Goal: Information Seeking & Learning: Find specific page/section

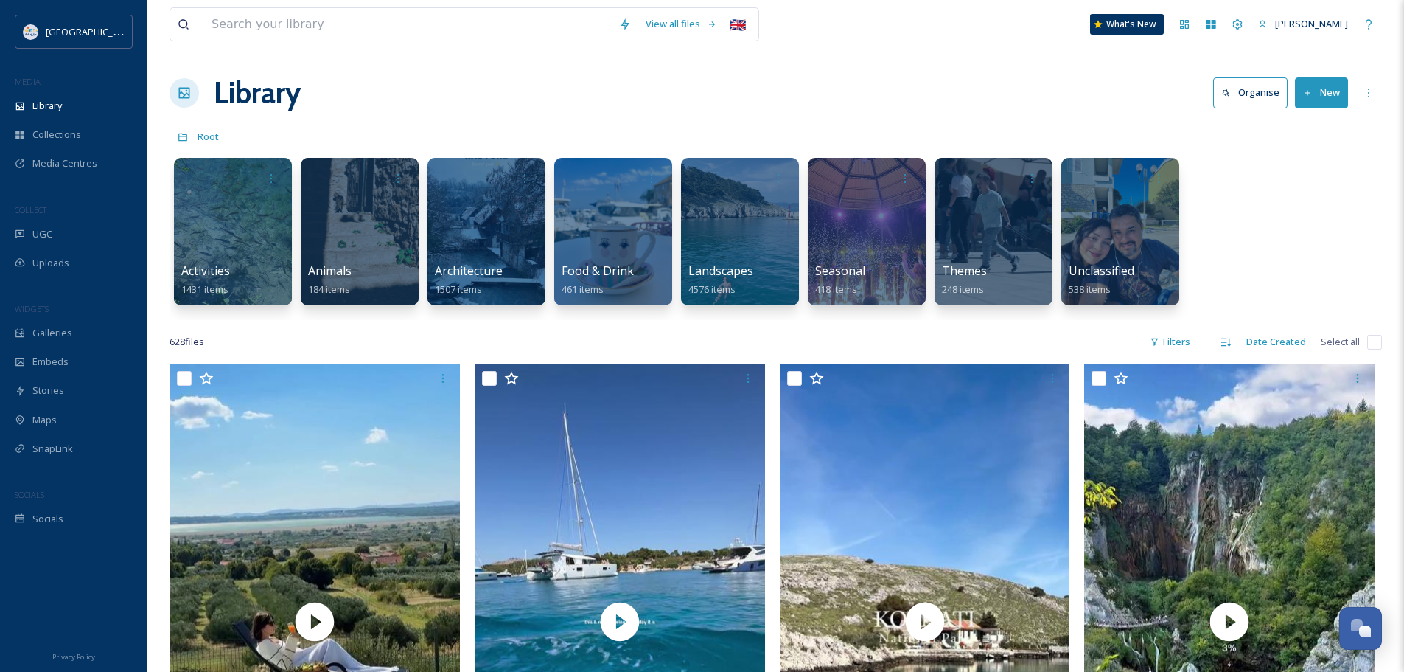
scroll to position [6411, 0]
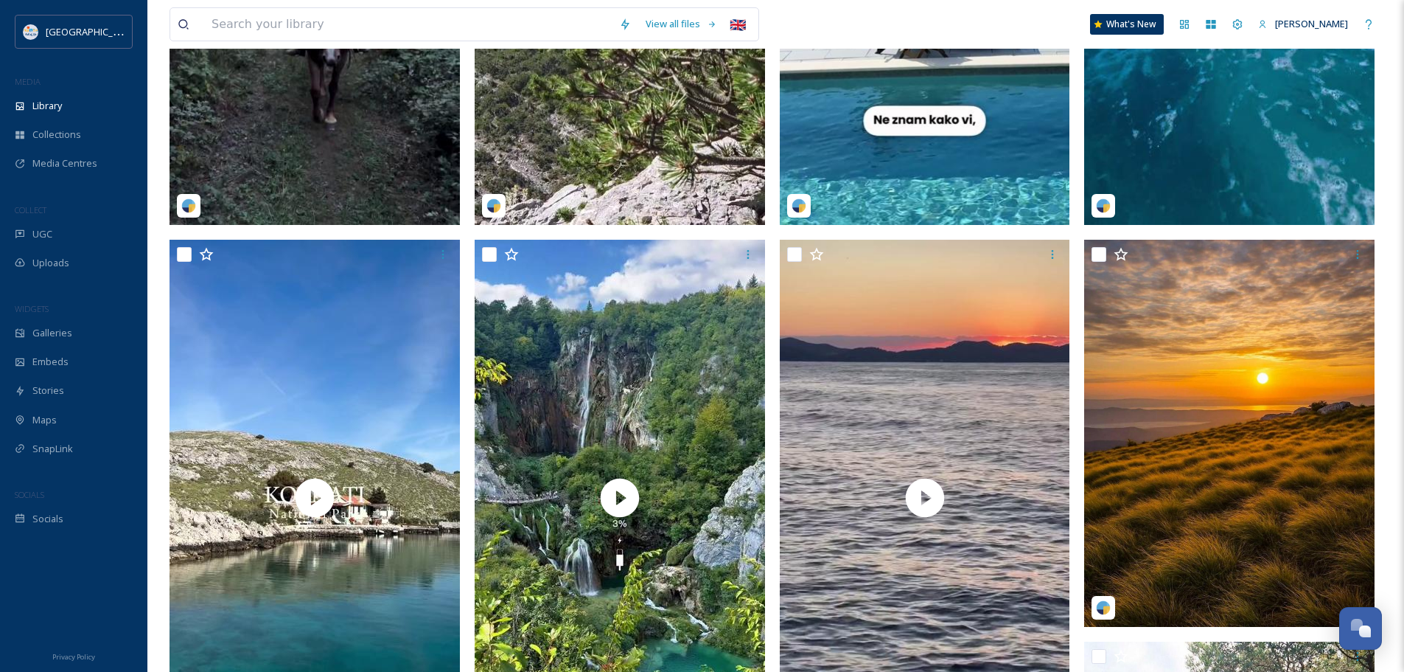
scroll to position [663, 0]
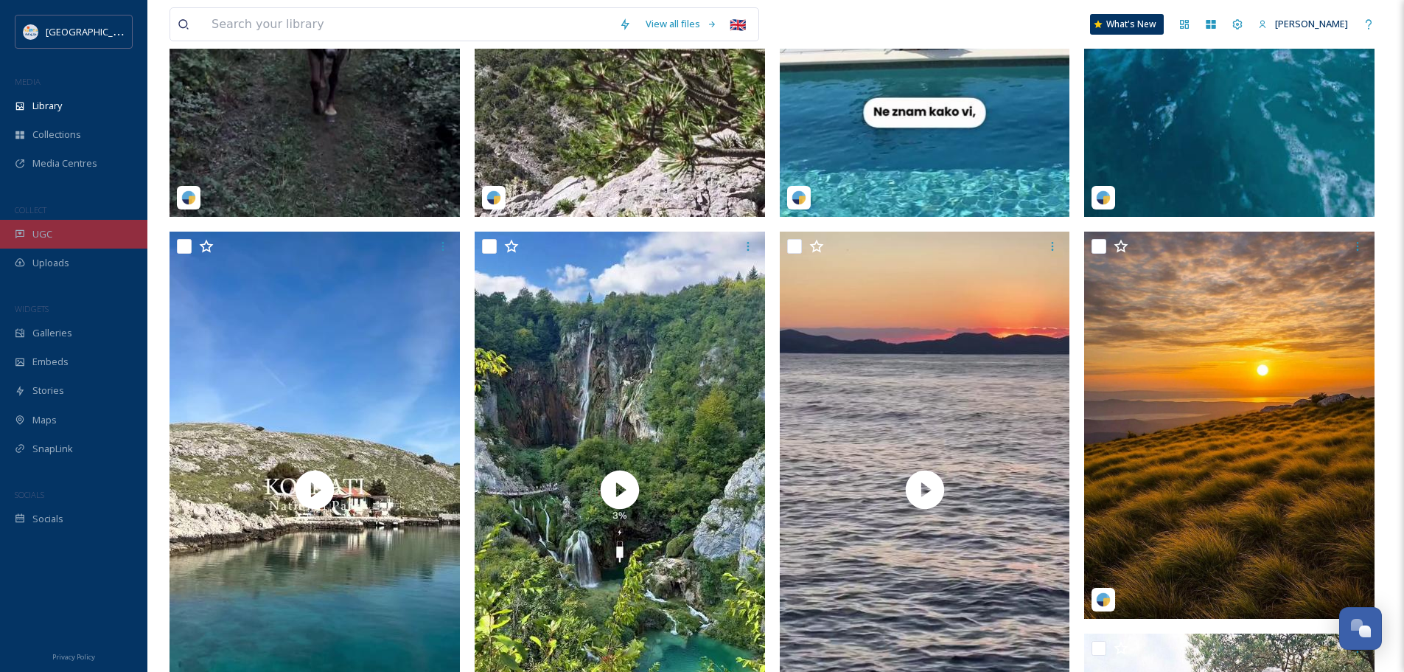
click at [54, 233] on div "UGC" at bounding box center [73, 234] width 147 height 29
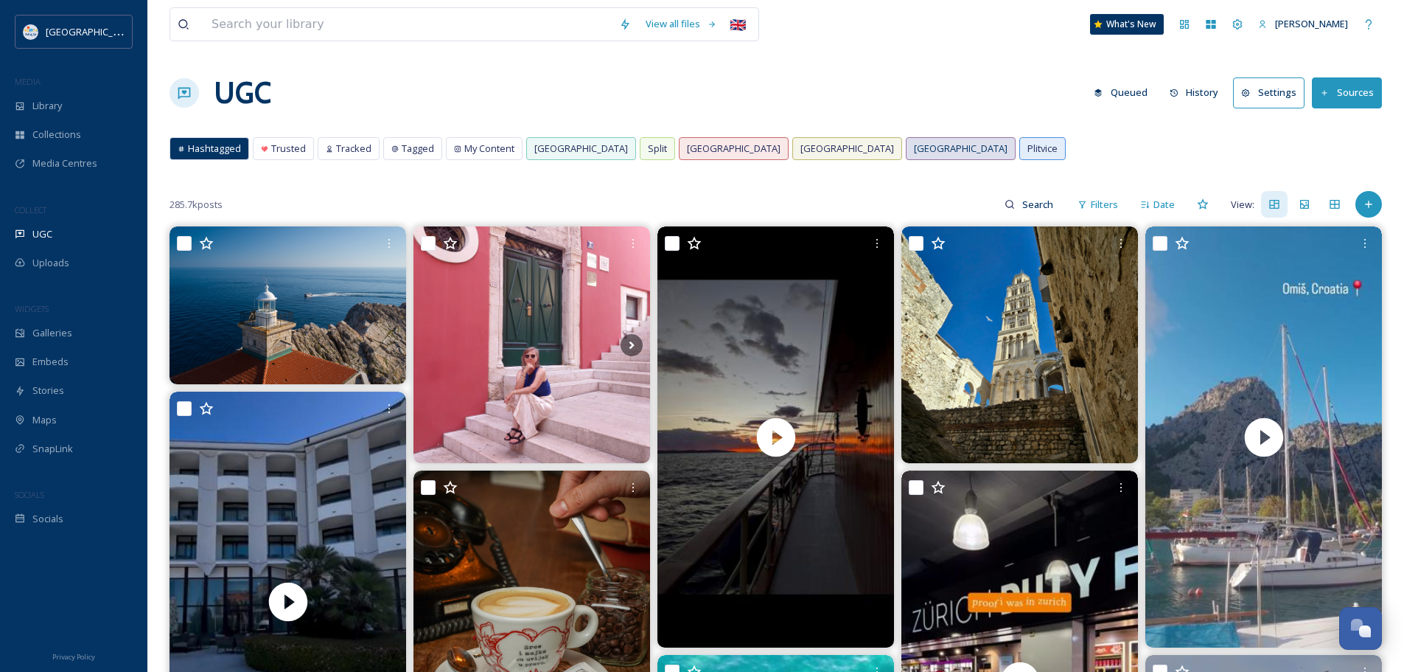
click at [914, 146] on span "[GEOGRAPHIC_DATA]" at bounding box center [961, 149] width 94 height 14
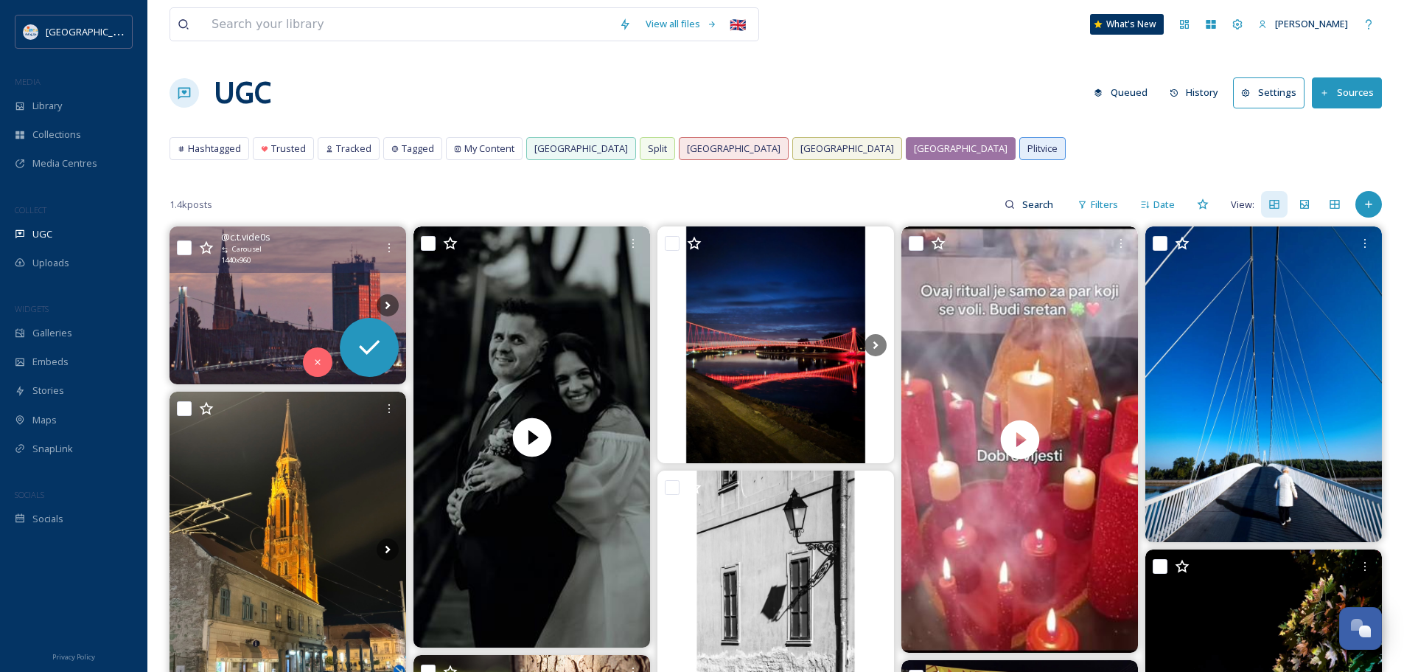
click at [285, 319] on img at bounding box center [288, 305] width 237 height 158
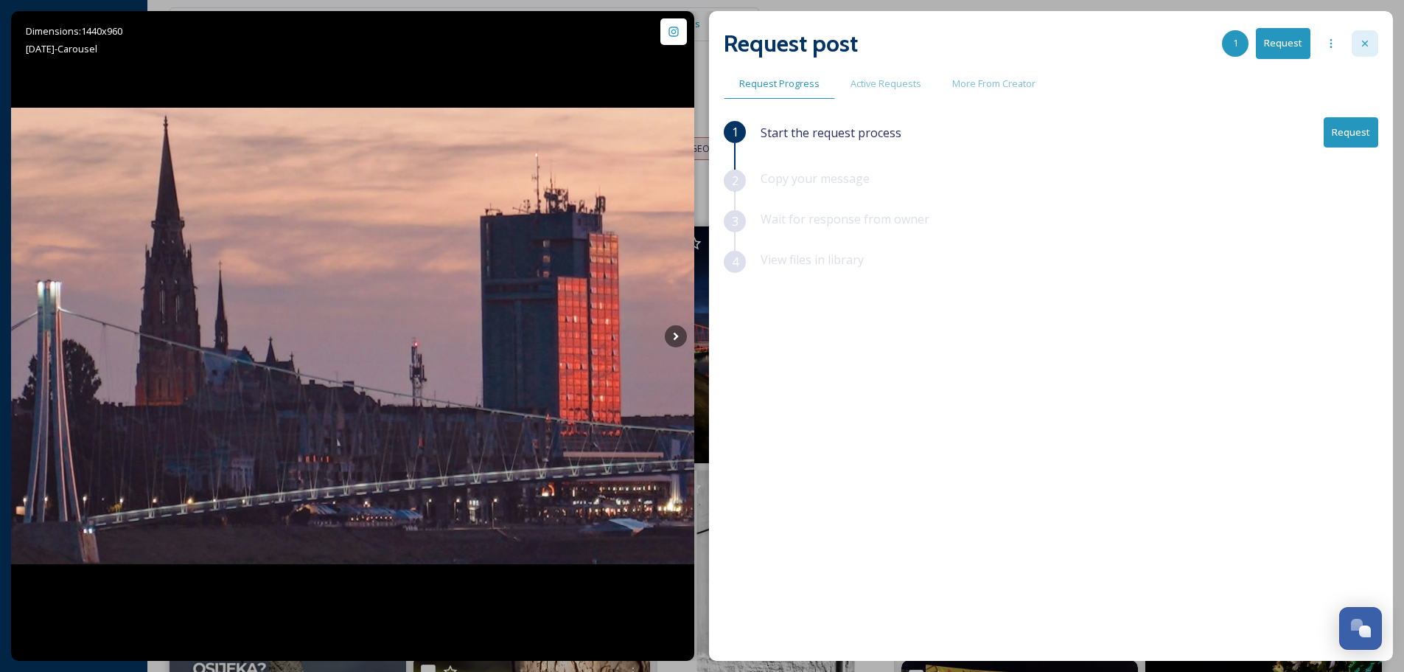
click at [1375, 52] on div at bounding box center [1365, 43] width 27 height 27
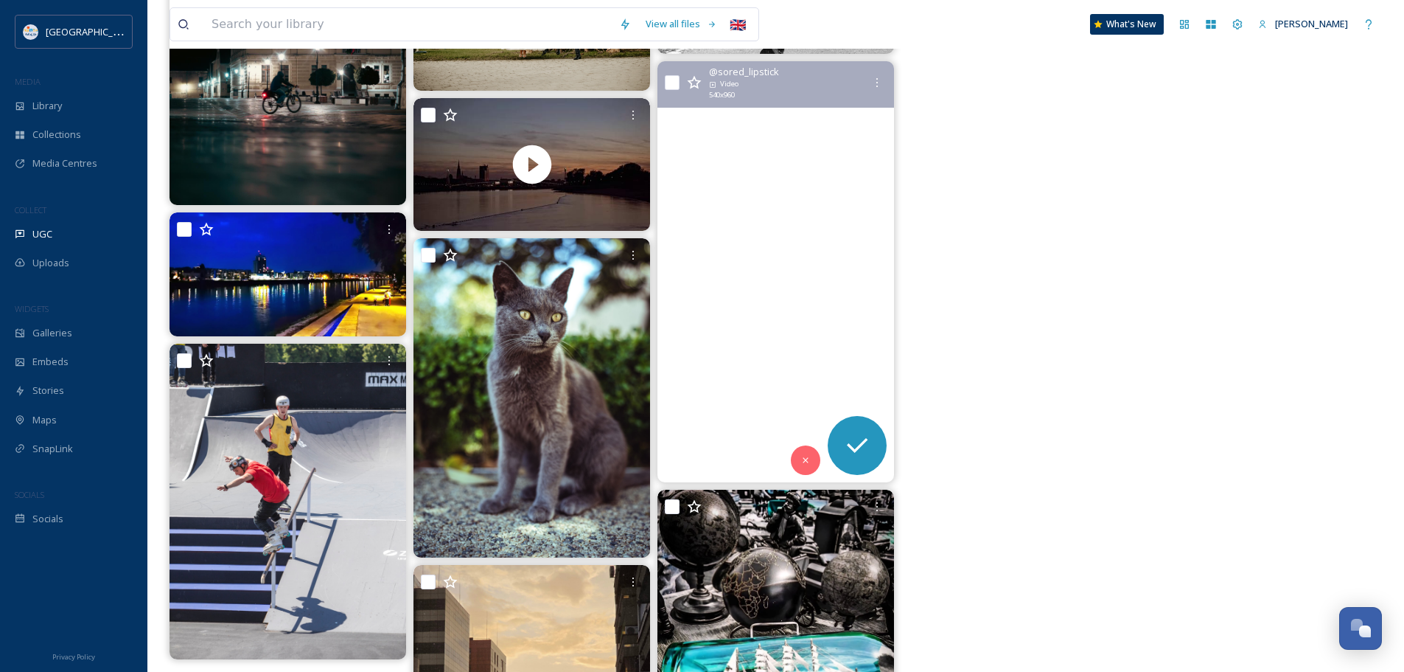
scroll to position [4348, 0]
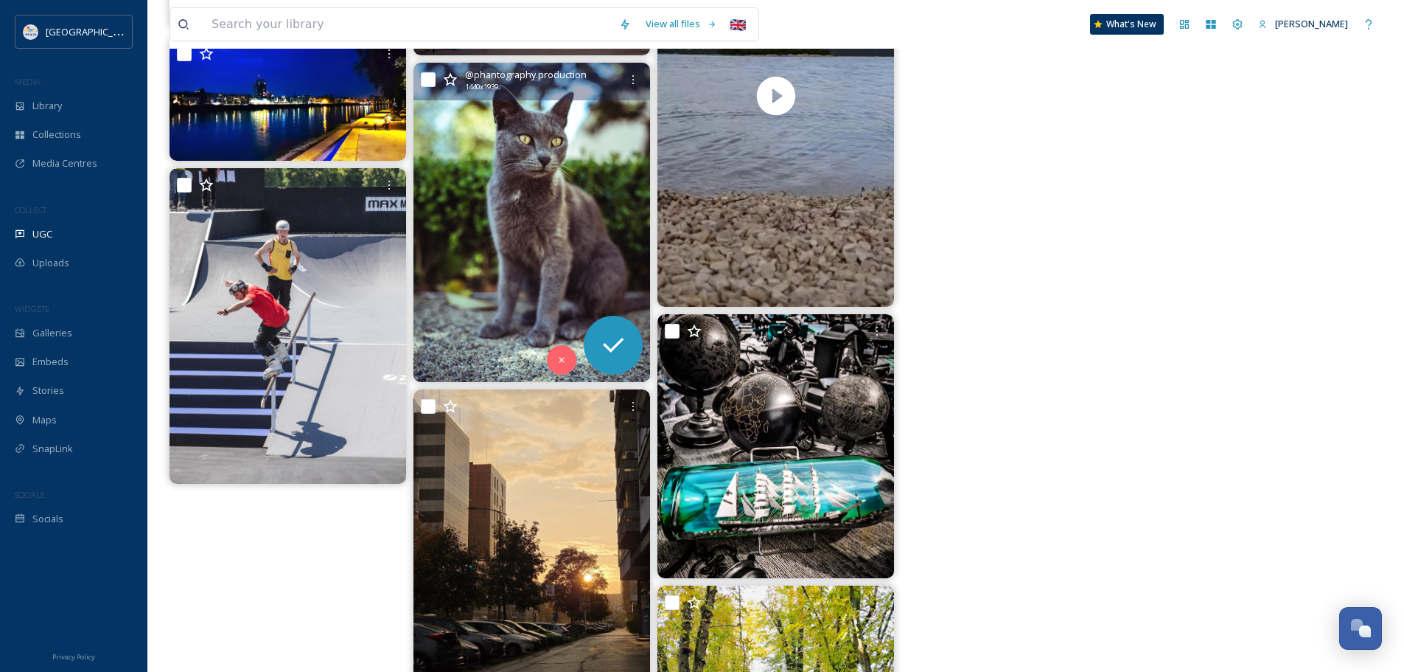
click at [482, 243] on img at bounding box center [532, 222] width 237 height 318
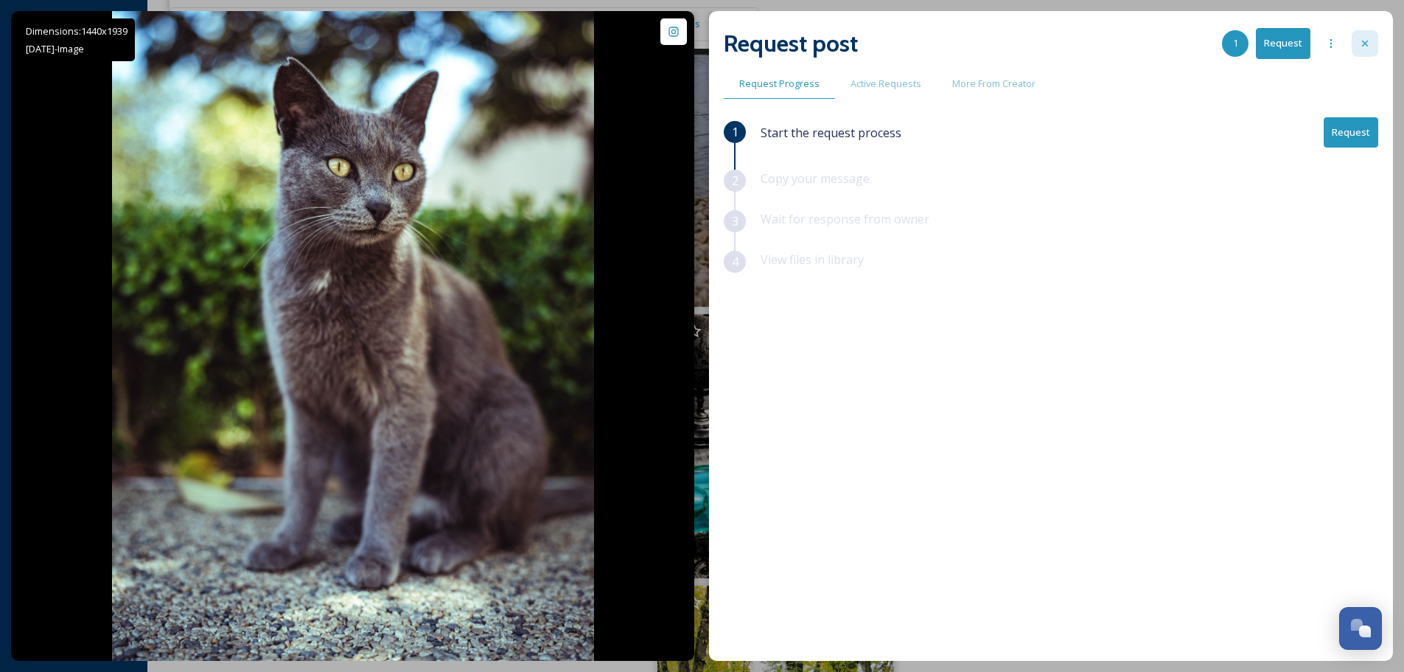
click at [1364, 39] on icon at bounding box center [1365, 44] width 12 height 12
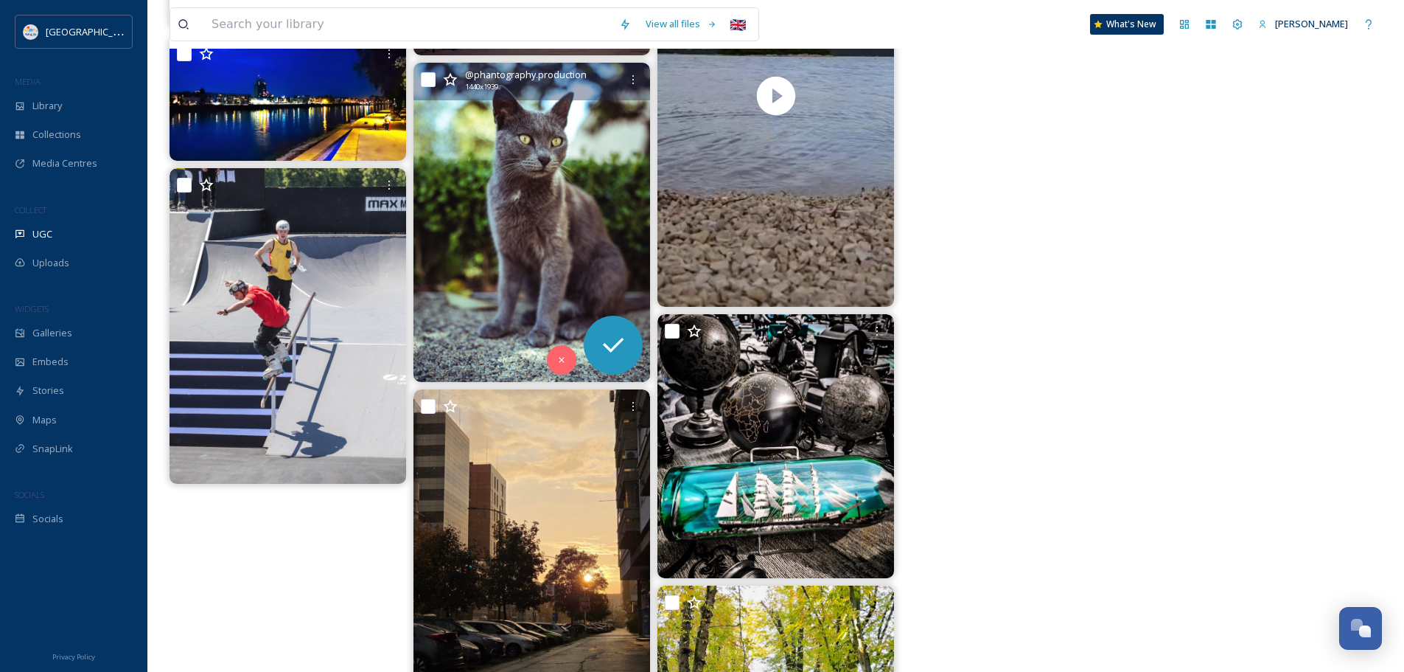
click at [535, 169] on img at bounding box center [532, 222] width 237 height 318
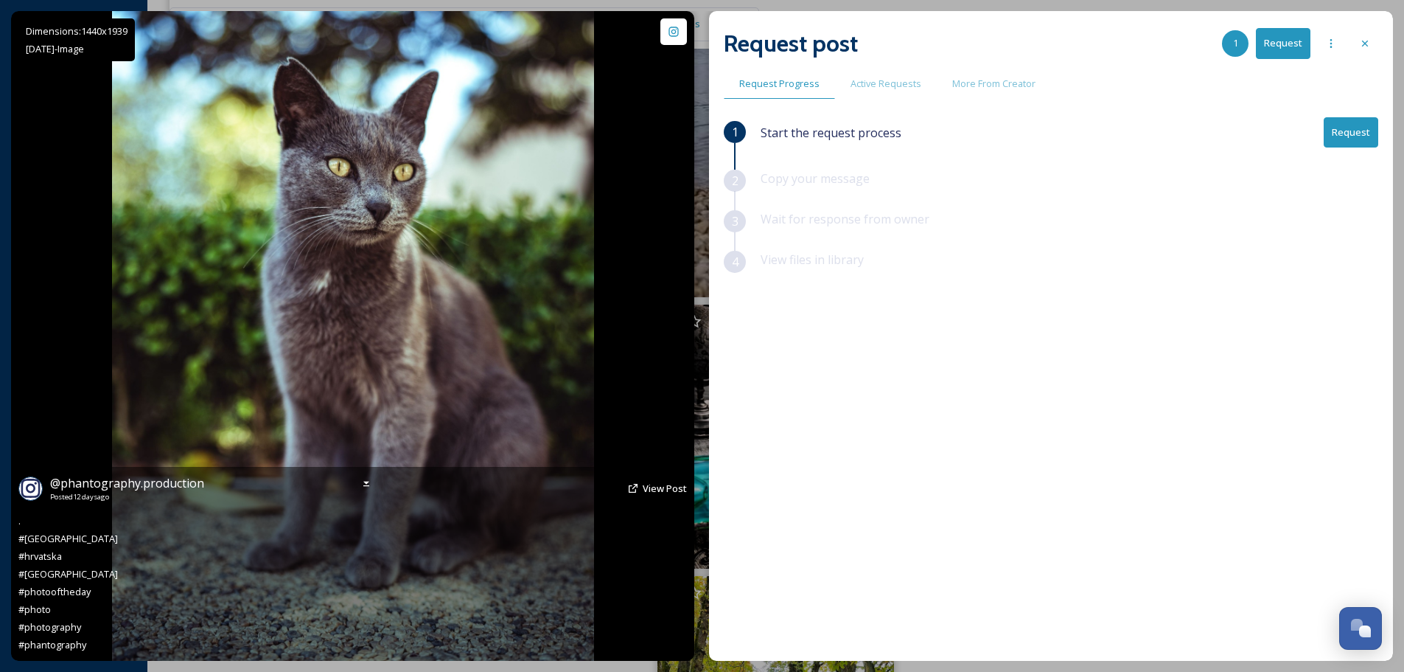
scroll to position [4394, 0]
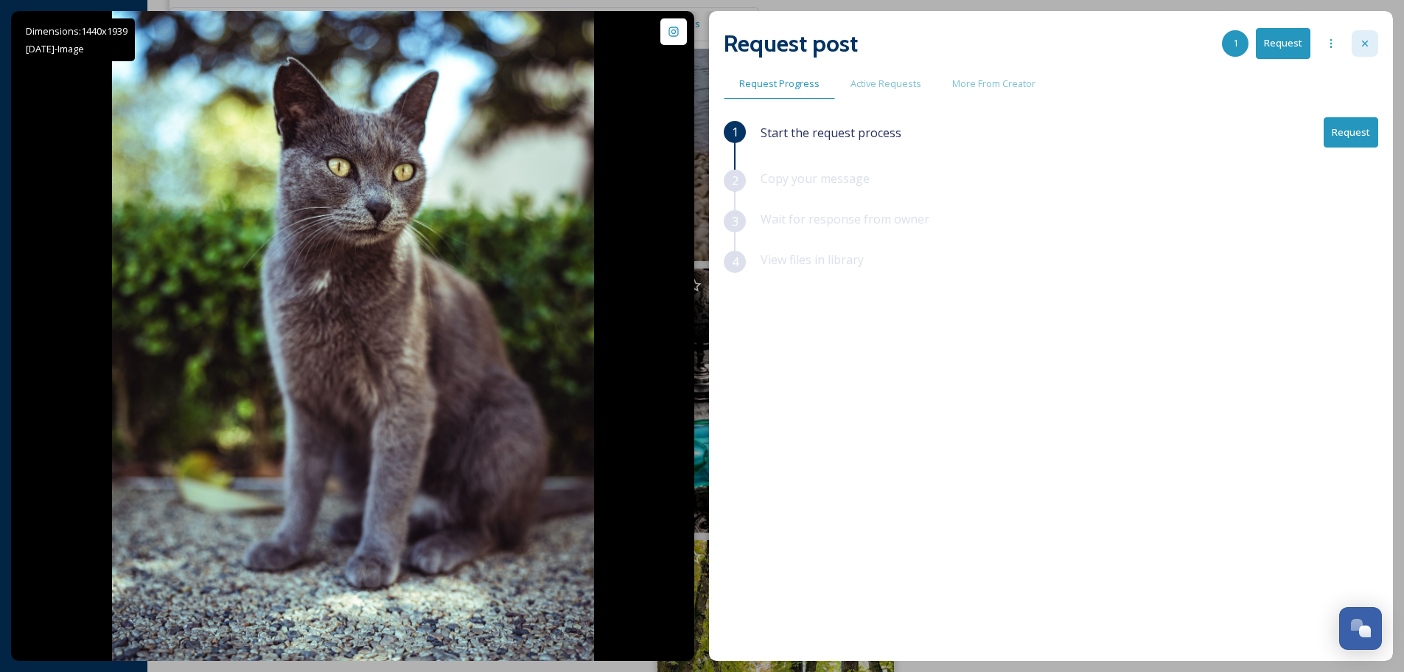
click at [1364, 46] on icon at bounding box center [1365, 44] width 12 height 12
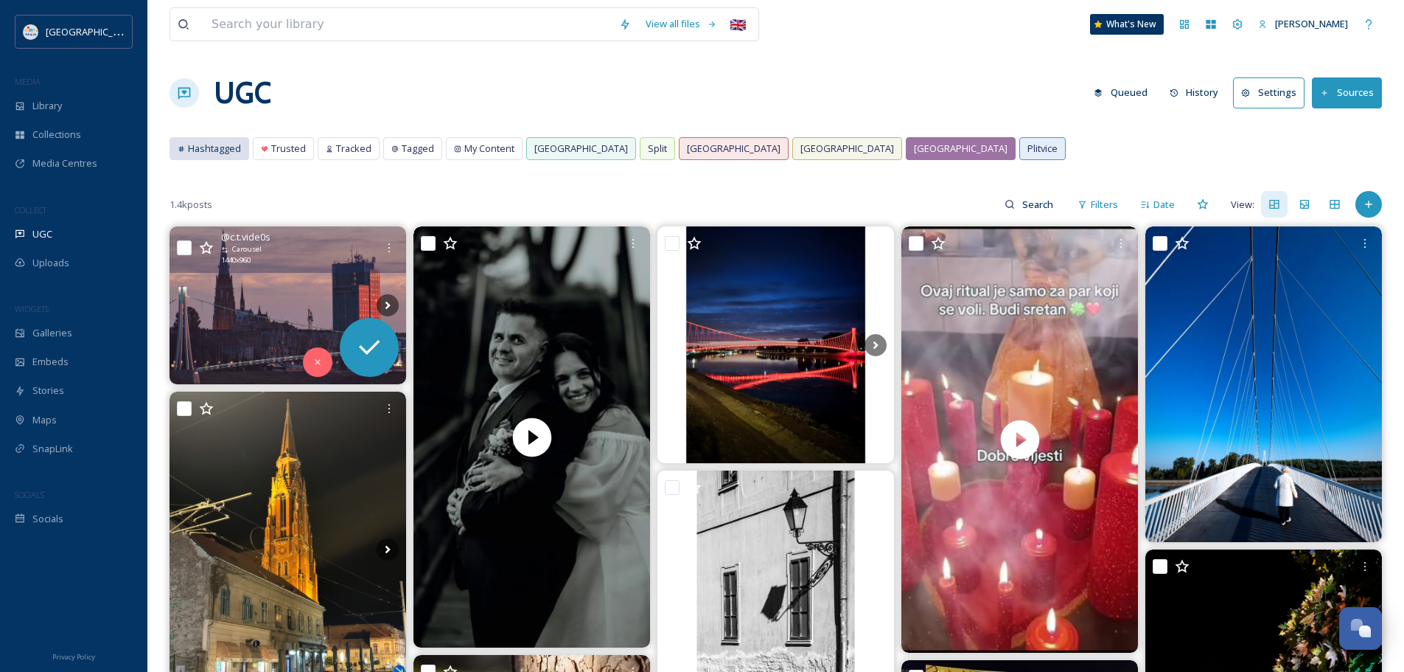
click at [217, 155] on span "Hashtagged" at bounding box center [214, 149] width 53 height 14
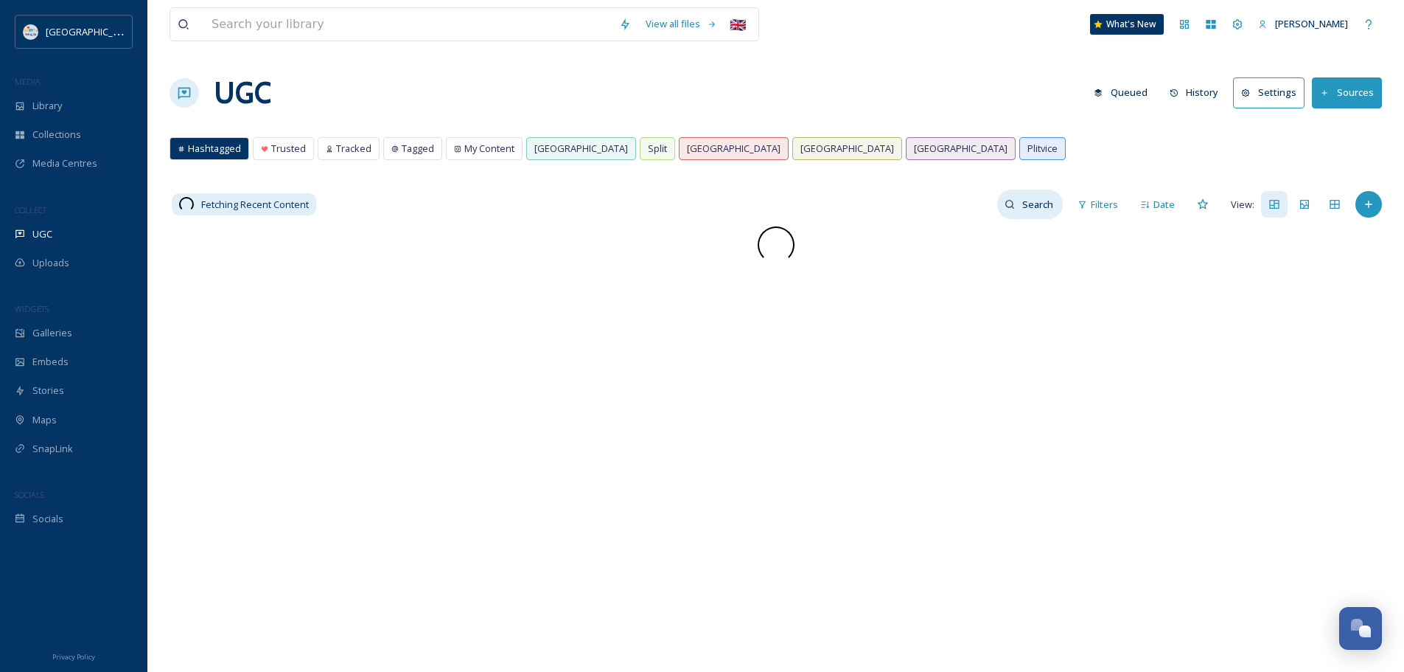
click at [1030, 207] on input at bounding box center [1039, 203] width 48 height 29
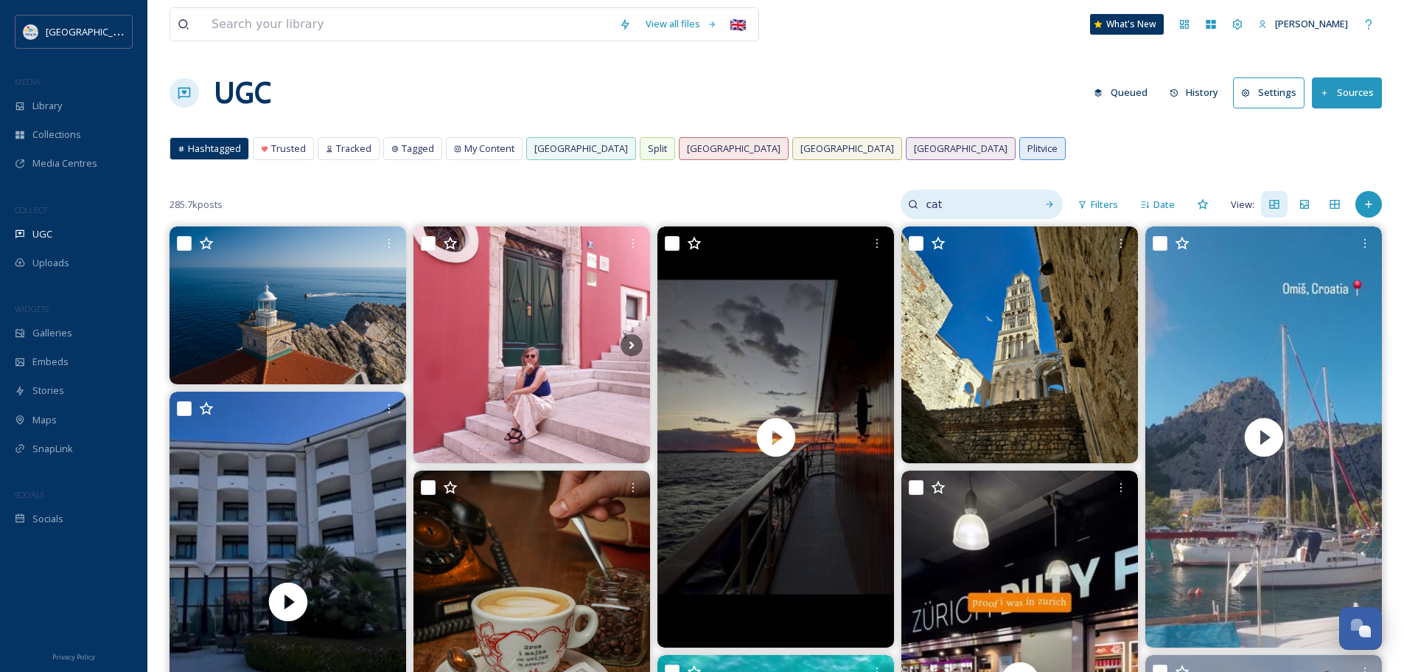
type input "cat"
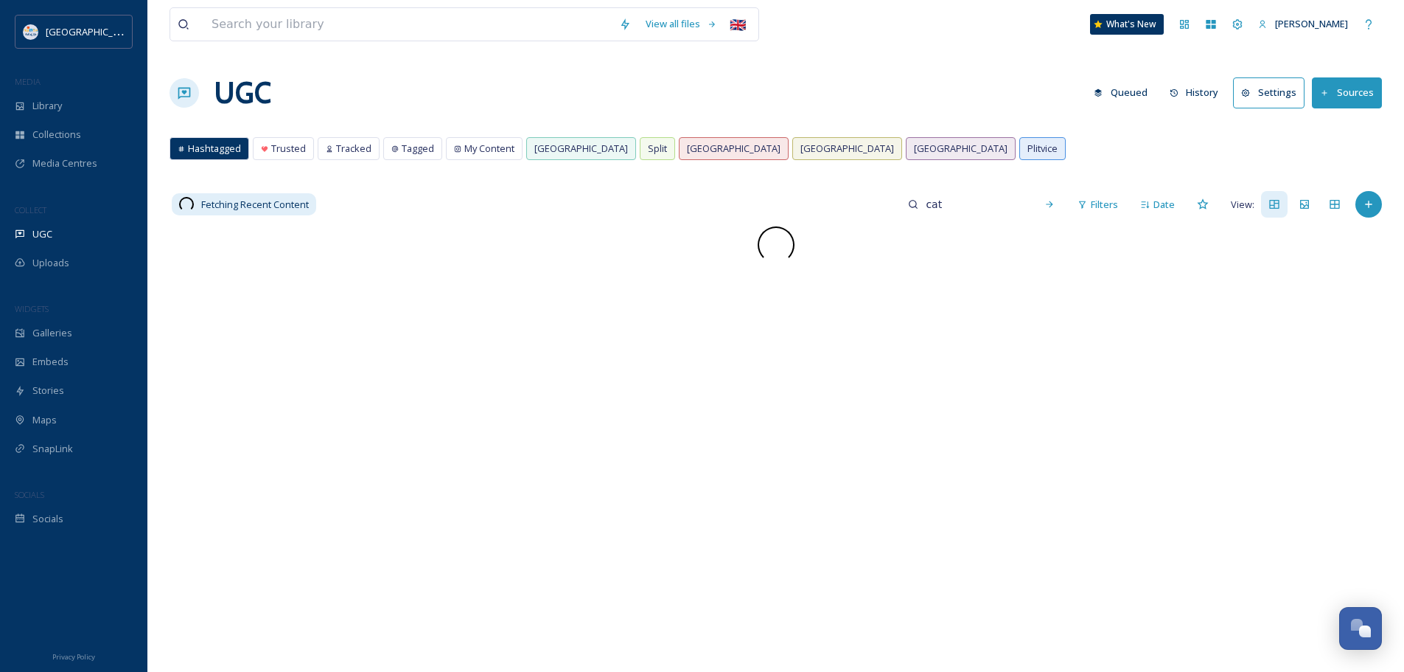
click at [994, 128] on div "View all files 🇬🇧 What's New Nera Tomljenovic UGC Queued History Settings Sourc…" at bounding box center [775, 449] width 1257 height 898
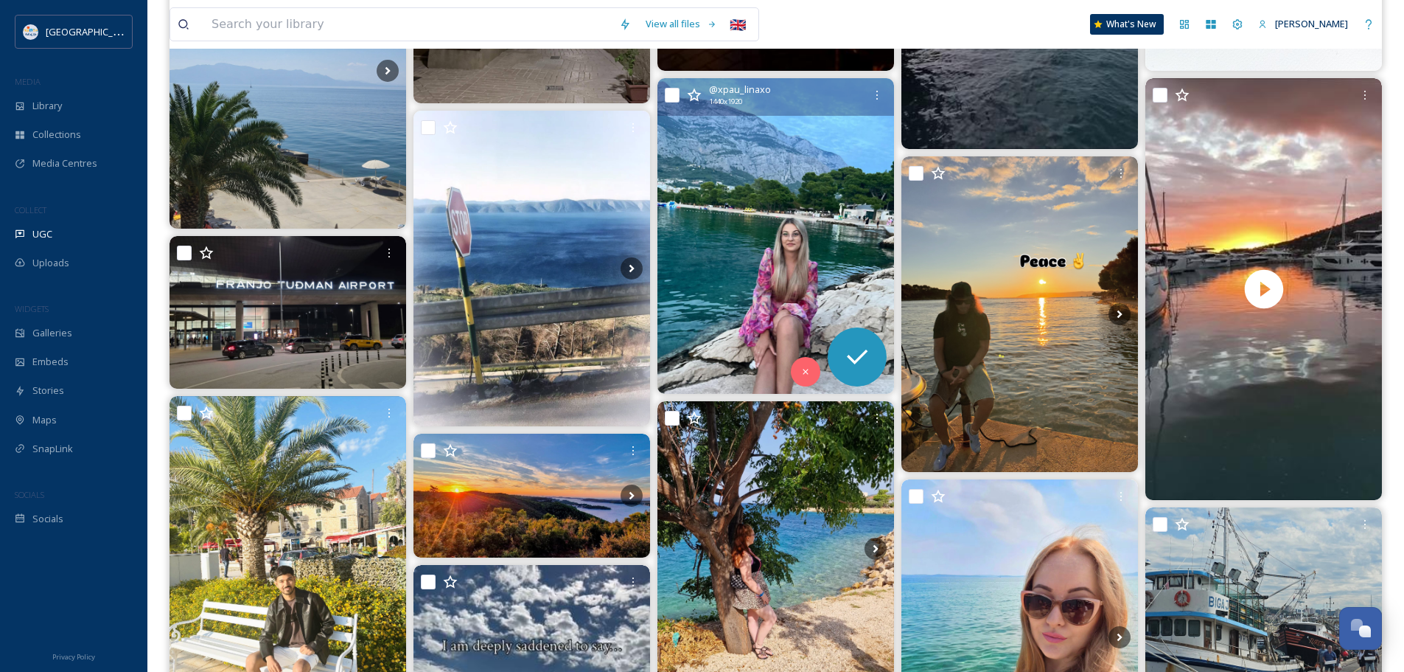
scroll to position [1079, 0]
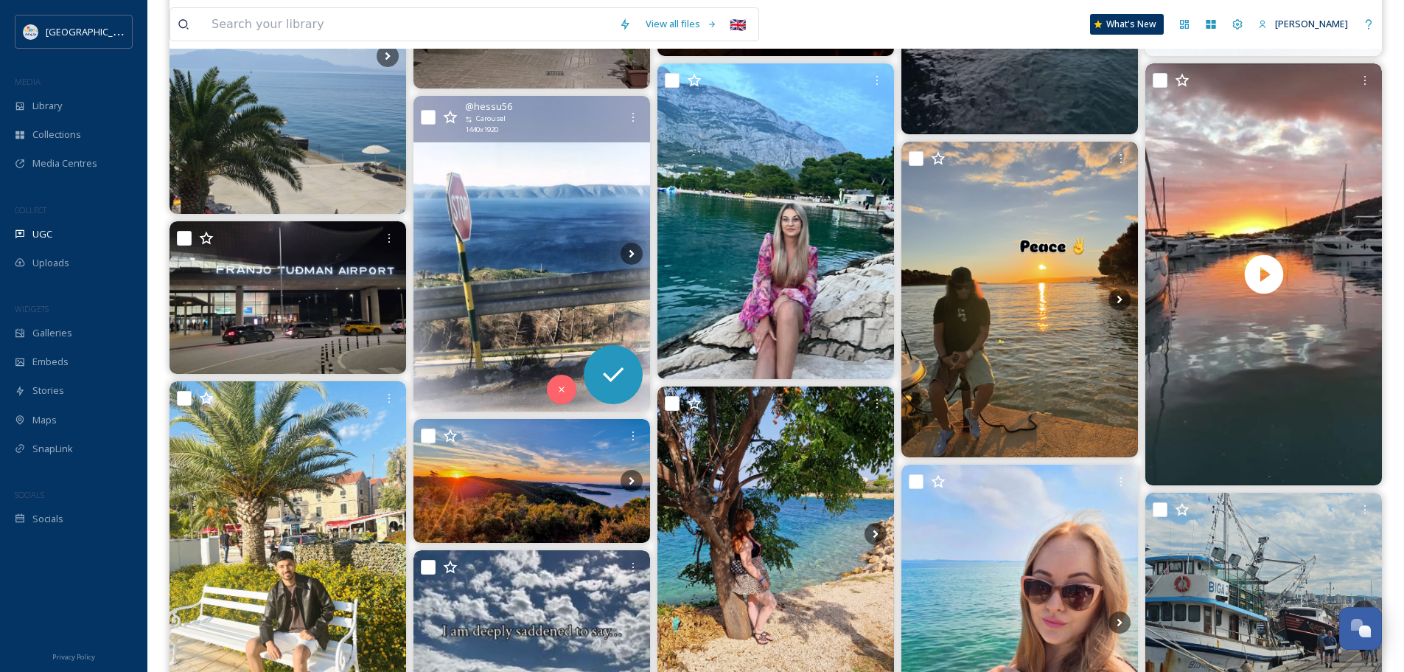
click at [517, 257] on img at bounding box center [532, 253] width 237 height 315
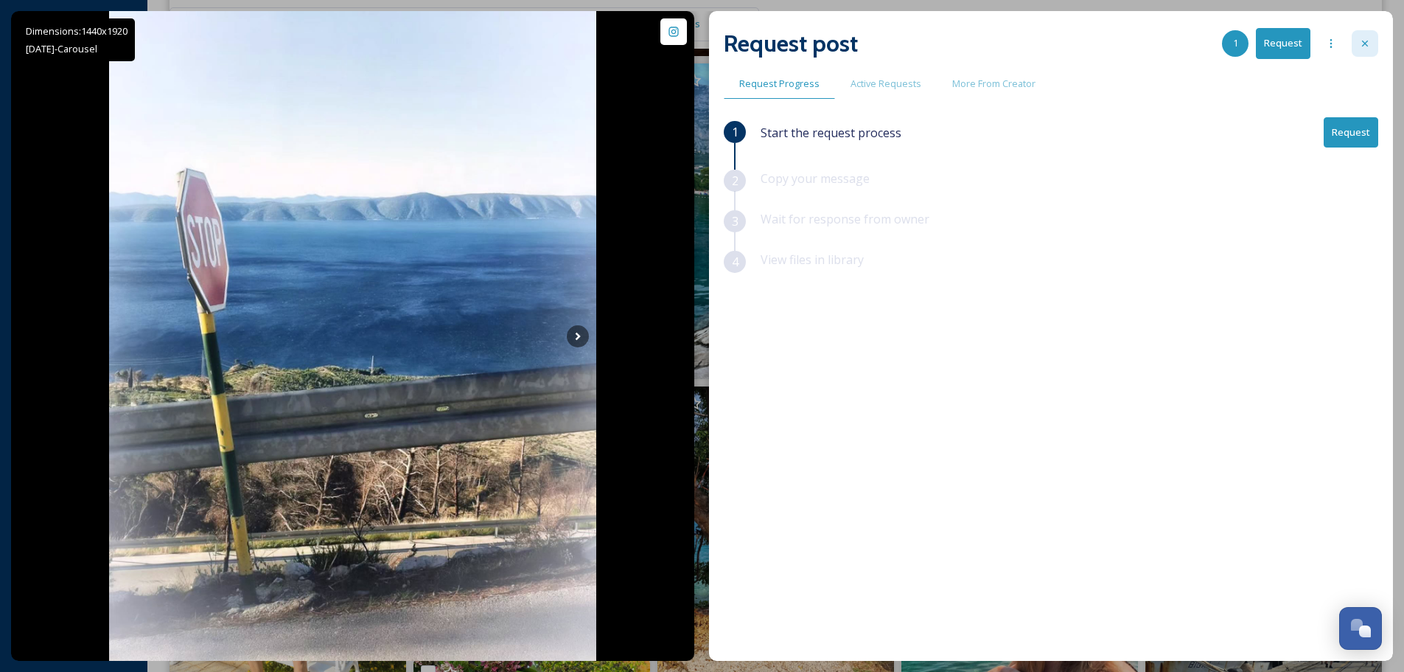
click at [1359, 40] on div at bounding box center [1365, 43] width 27 height 27
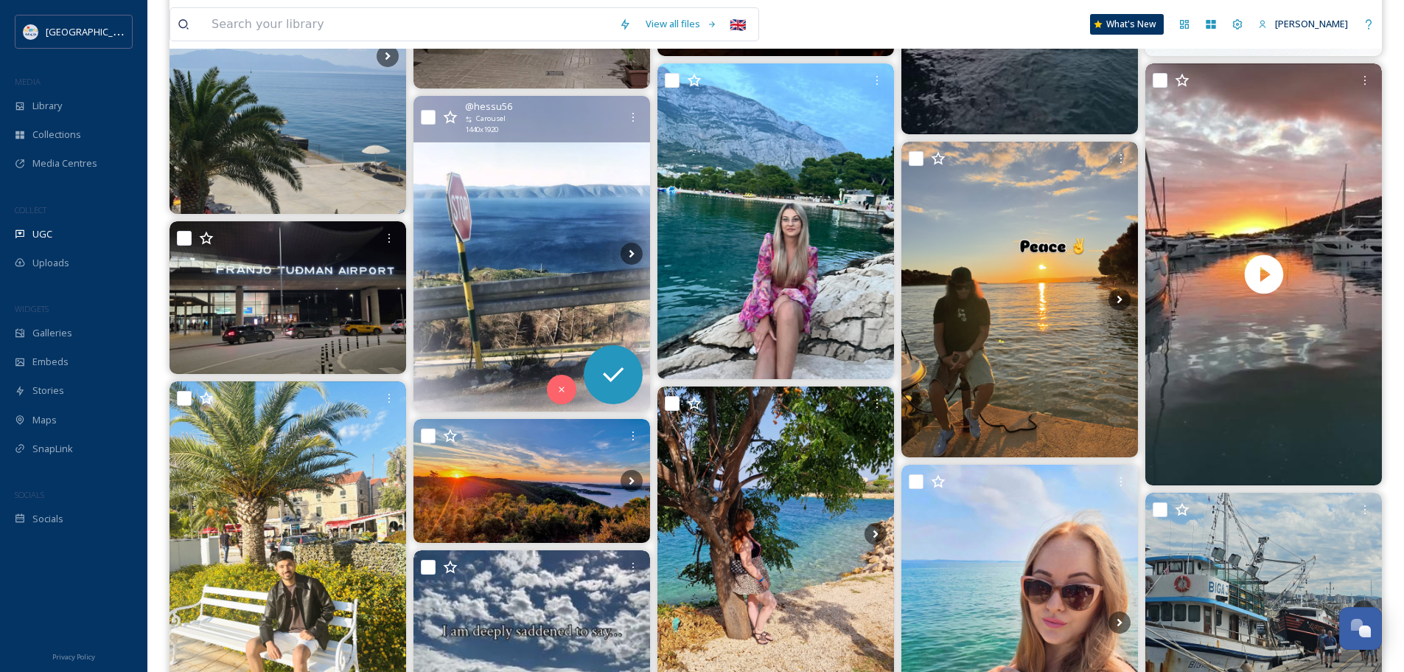
click at [556, 234] on img at bounding box center [532, 253] width 237 height 315
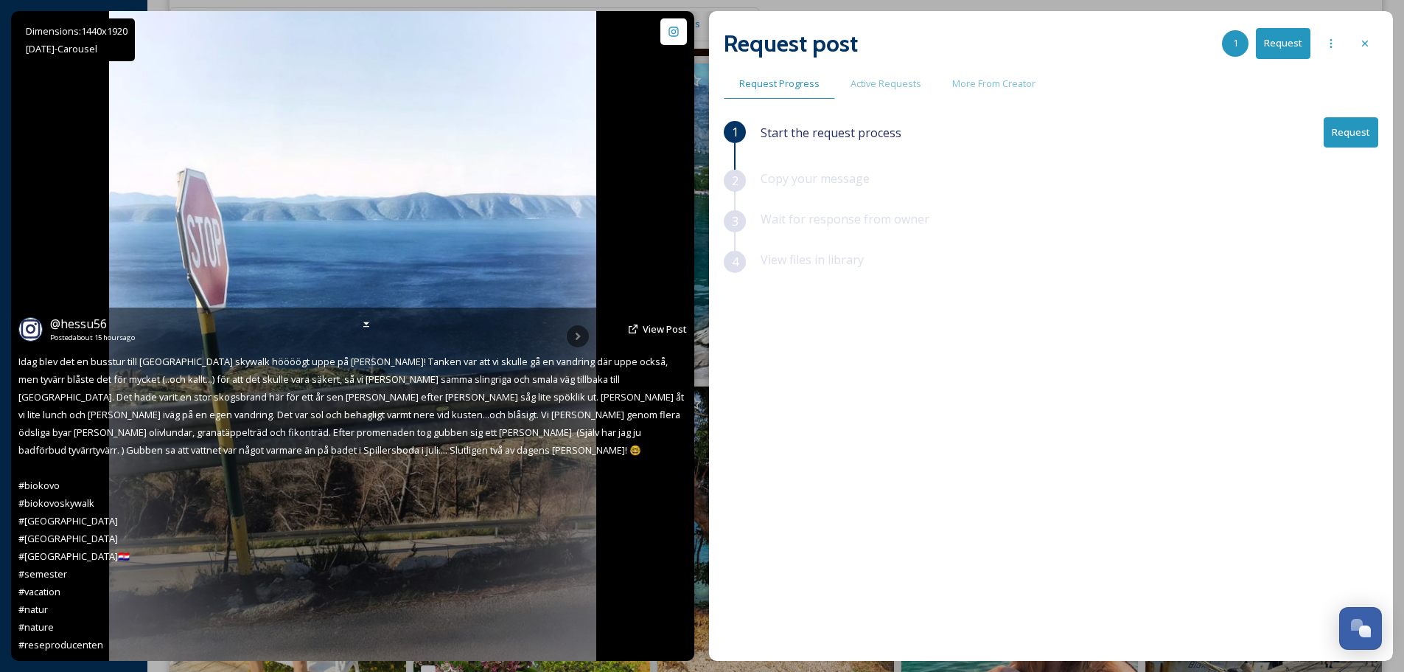
click at [572, 332] on div "@ hessu56 Posted about 15 hours ago View Post Idag blev det en busstur till Bio…" at bounding box center [352, 483] width 683 height 353
click at [576, 332] on div "@ hessu56 Posted about 15 hours ago View Post Idag blev det en busstur till Bio…" at bounding box center [352, 483] width 683 height 353
click at [565, 289] on img at bounding box center [352, 335] width 487 height 649
click at [651, 335] on span "View Post" at bounding box center [665, 328] width 44 height 13
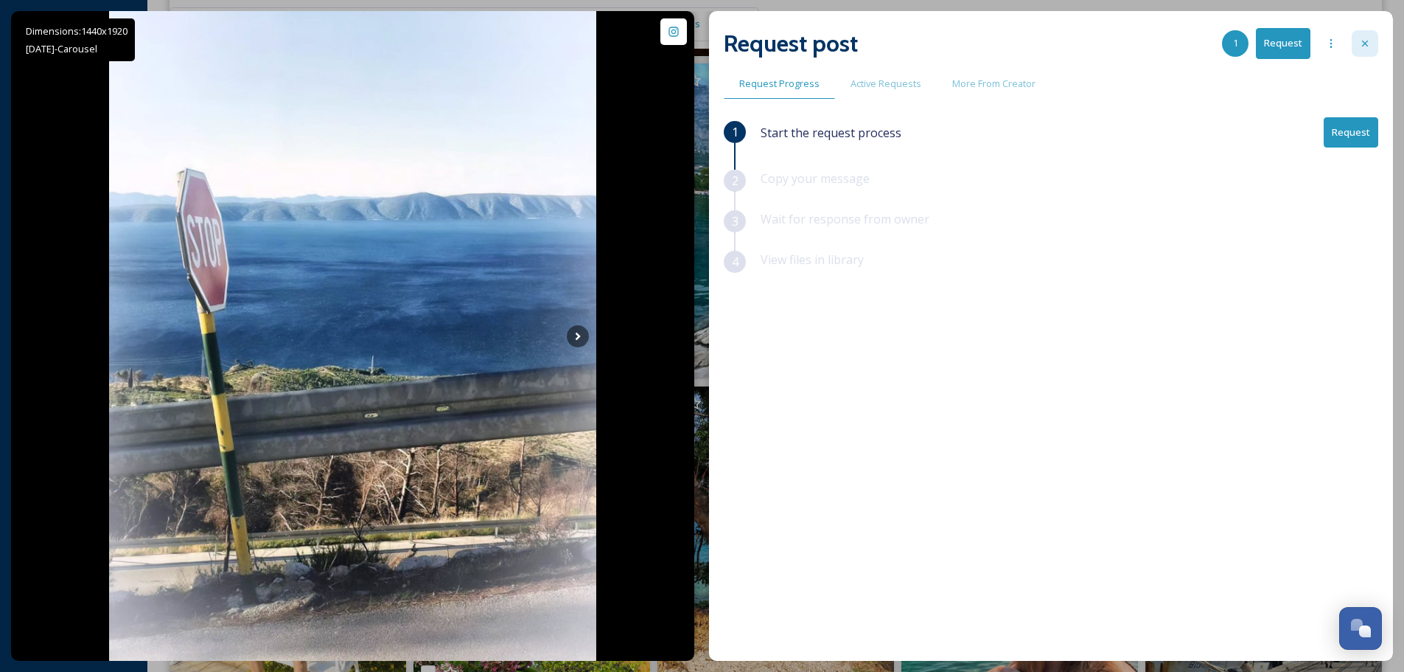
click at [1363, 39] on icon at bounding box center [1365, 44] width 12 height 12
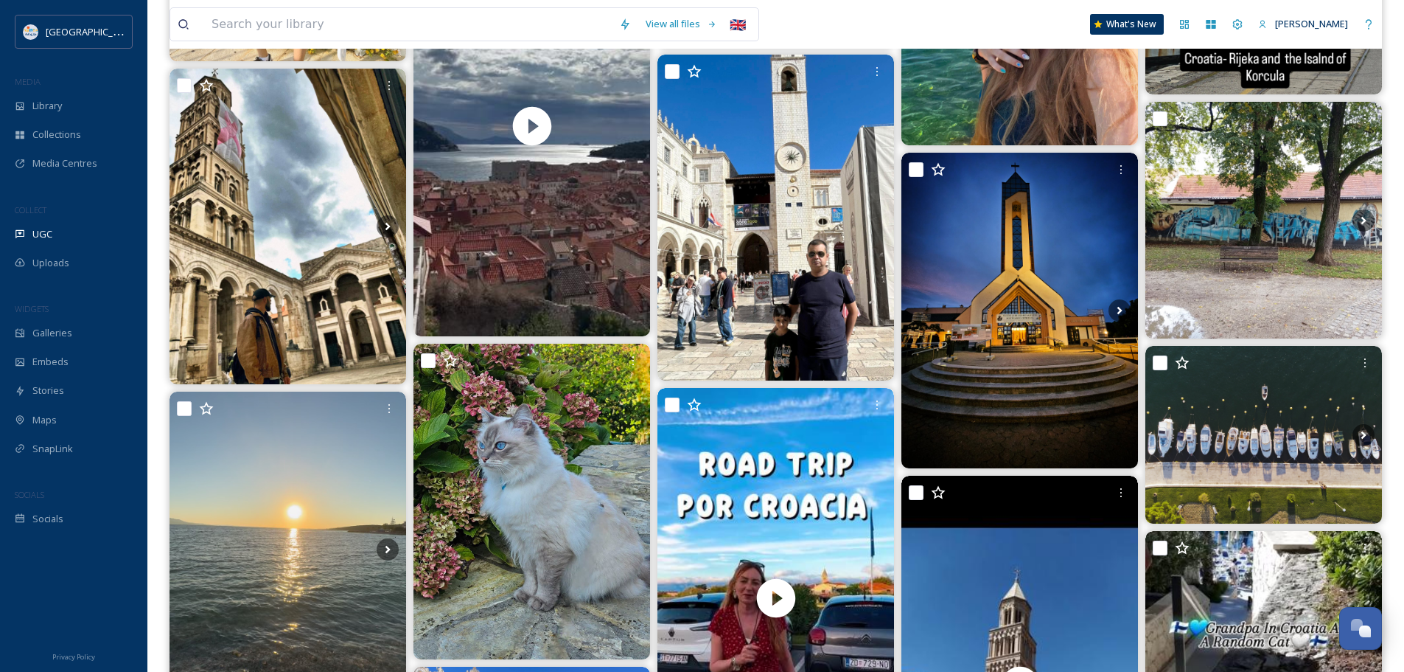
scroll to position [1743, 0]
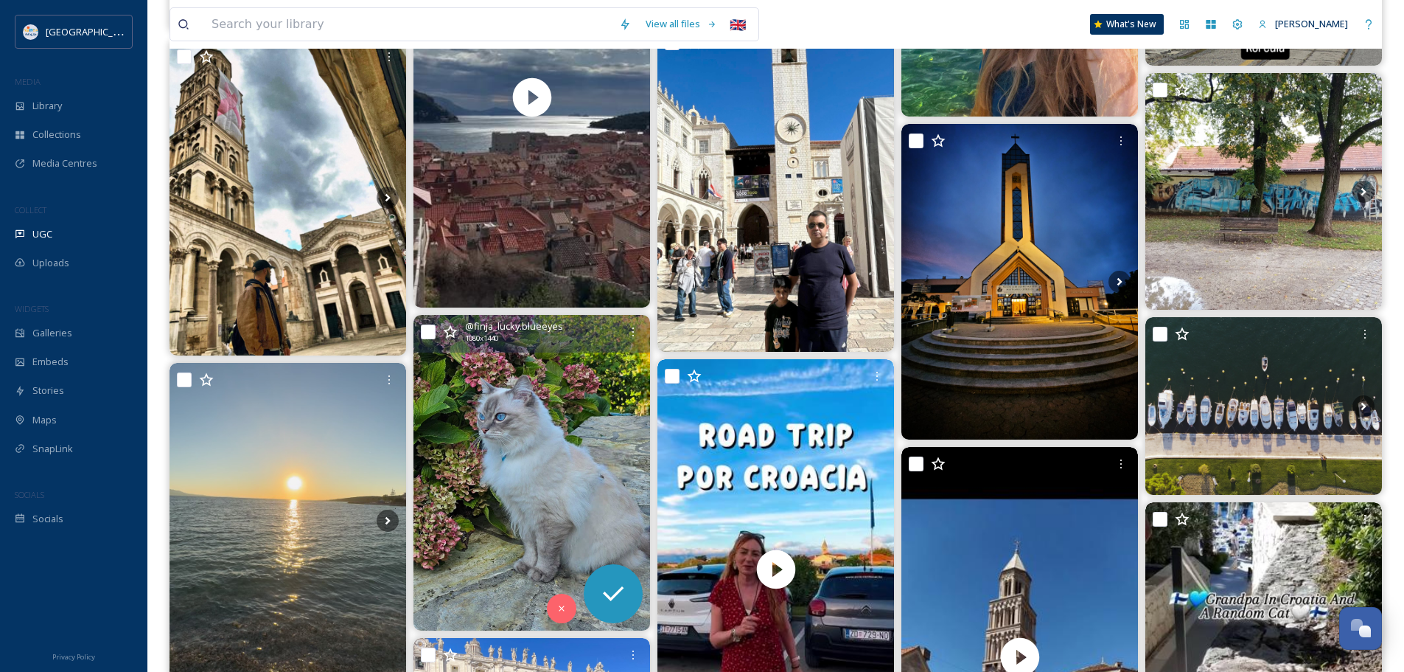
click at [509, 433] on img at bounding box center [532, 472] width 237 height 315
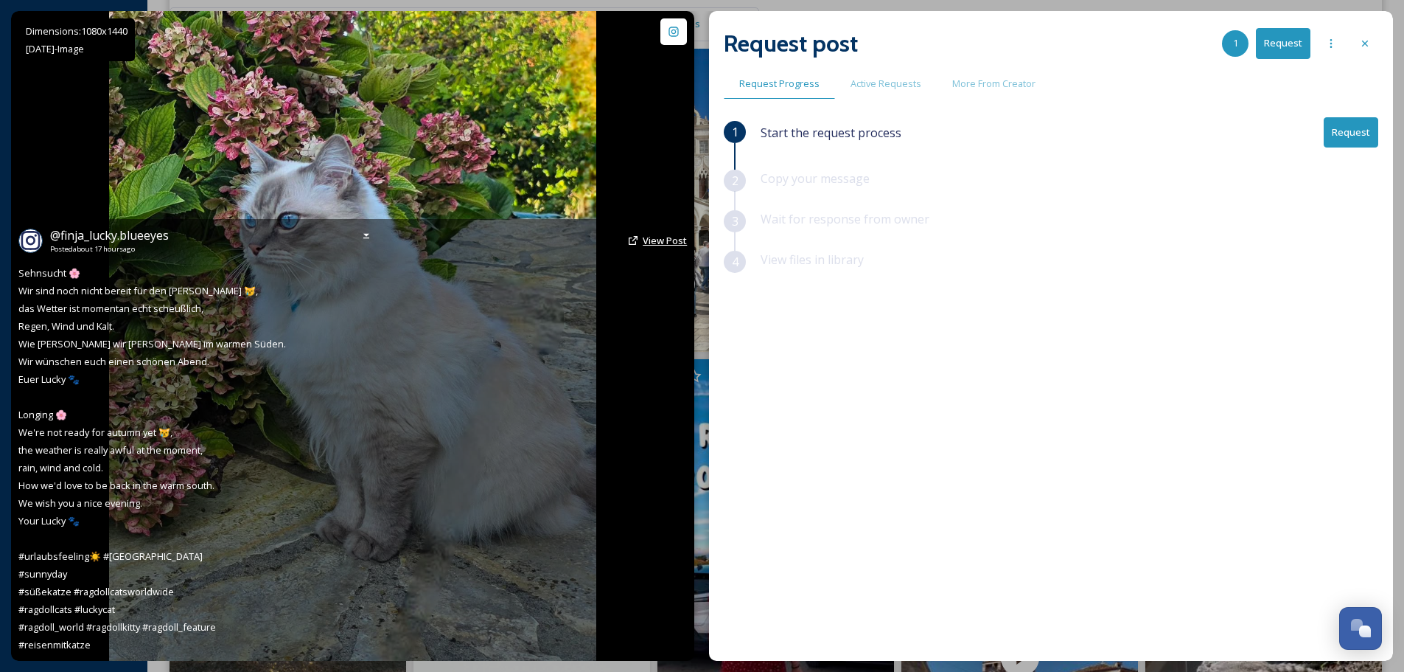
click at [680, 240] on span "View Post" at bounding box center [665, 240] width 44 height 13
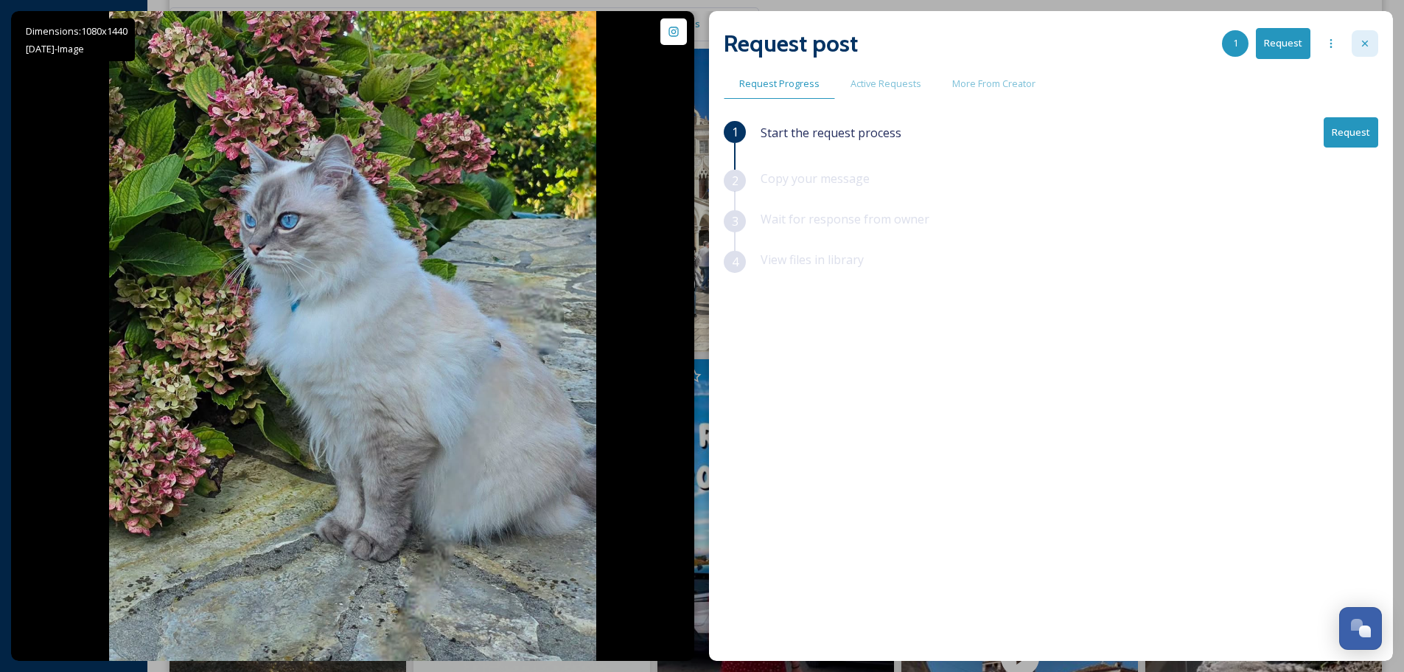
click at [1365, 39] on icon at bounding box center [1365, 44] width 12 height 12
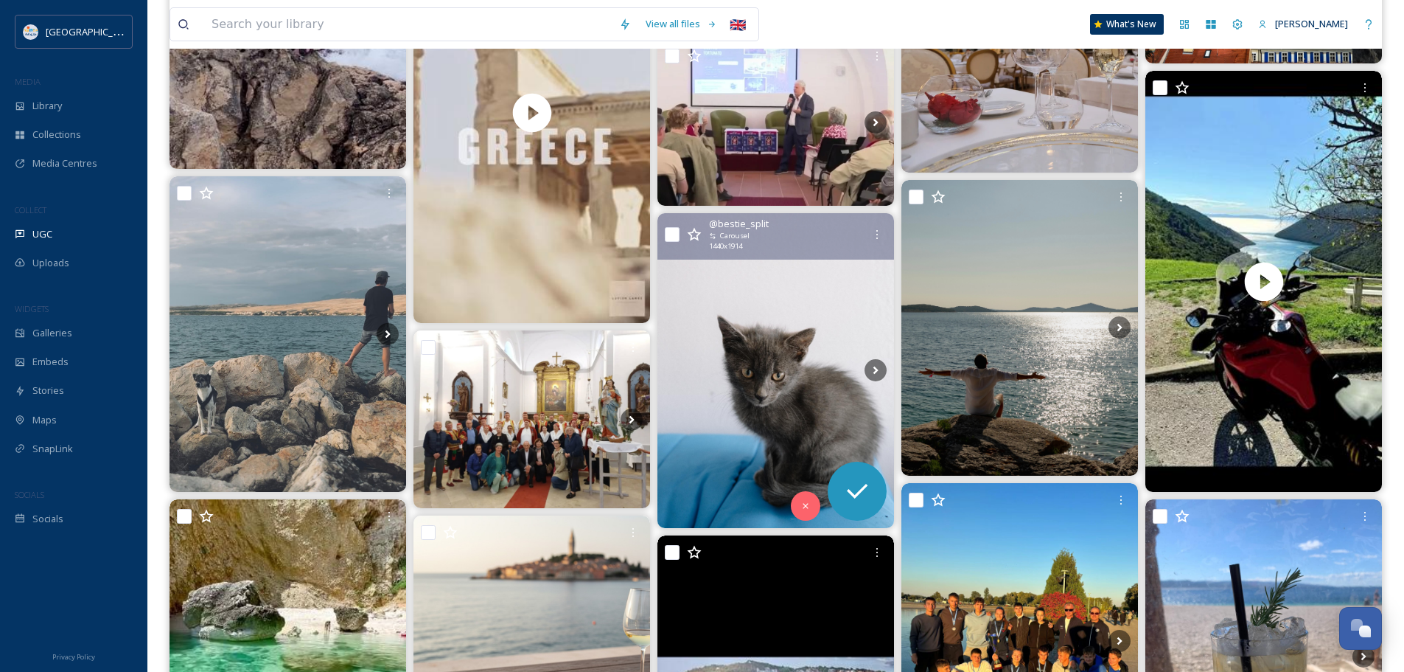
scroll to position [3143, 0]
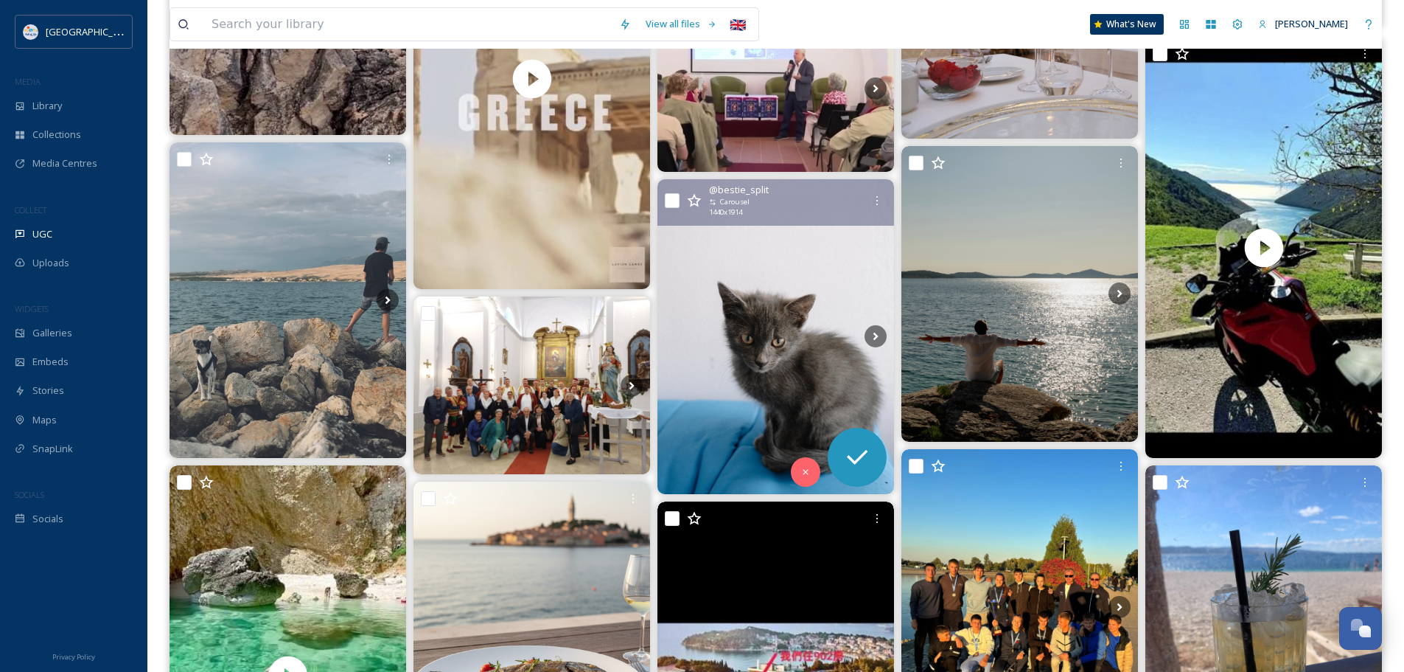
click at [825, 335] on img at bounding box center [776, 336] width 237 height 315
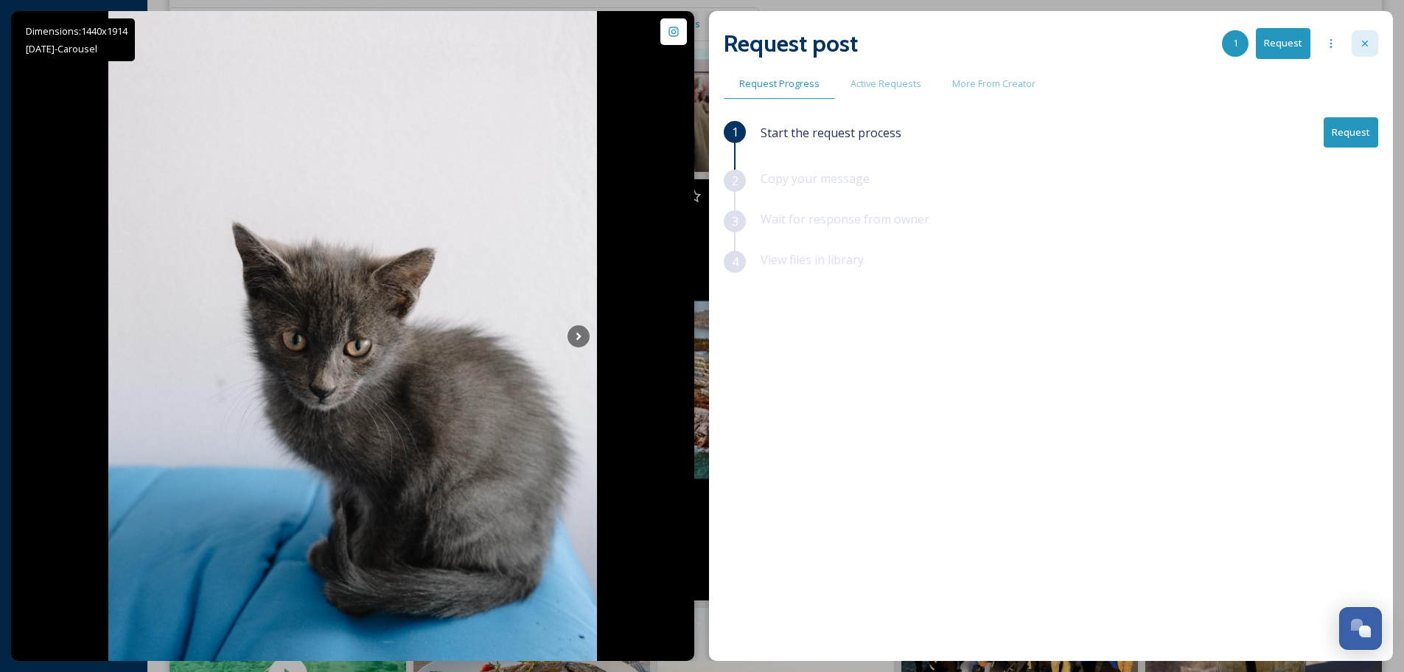
click at [1361, 42] on icon at bounding box center [1365, 44] width 12 height 12
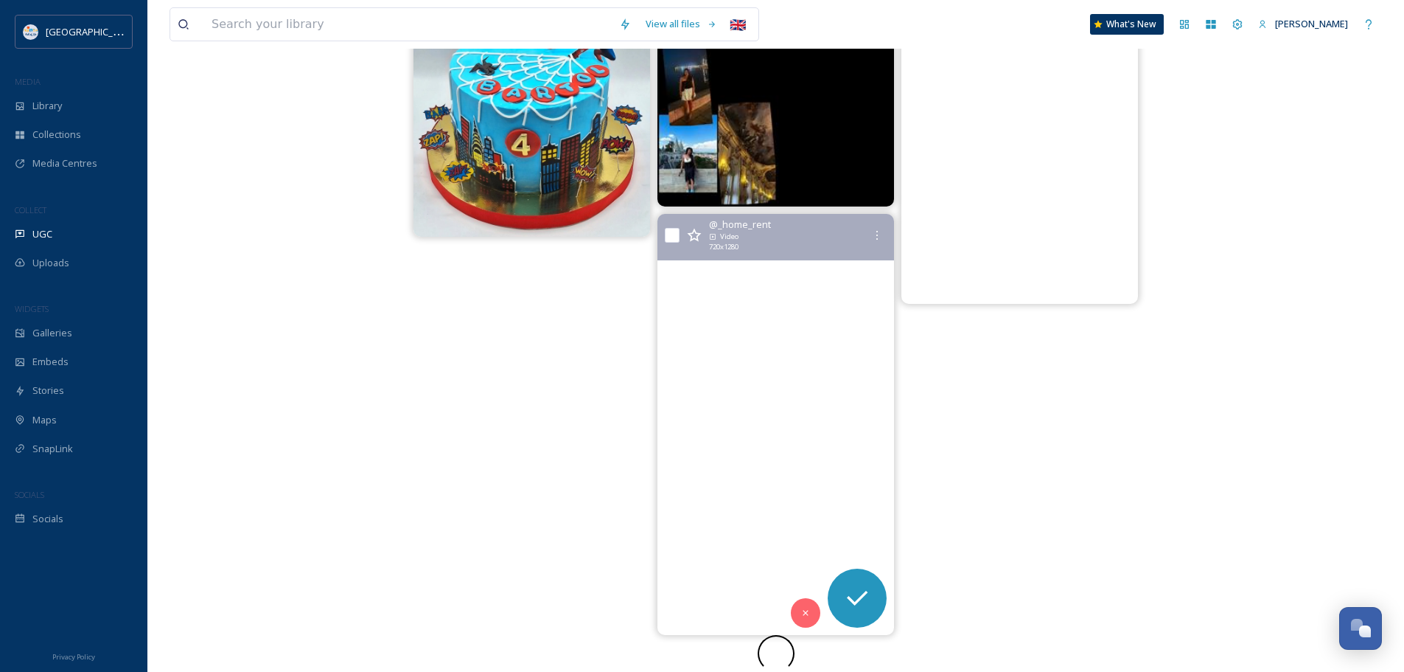
scroll to position [7518, 0]
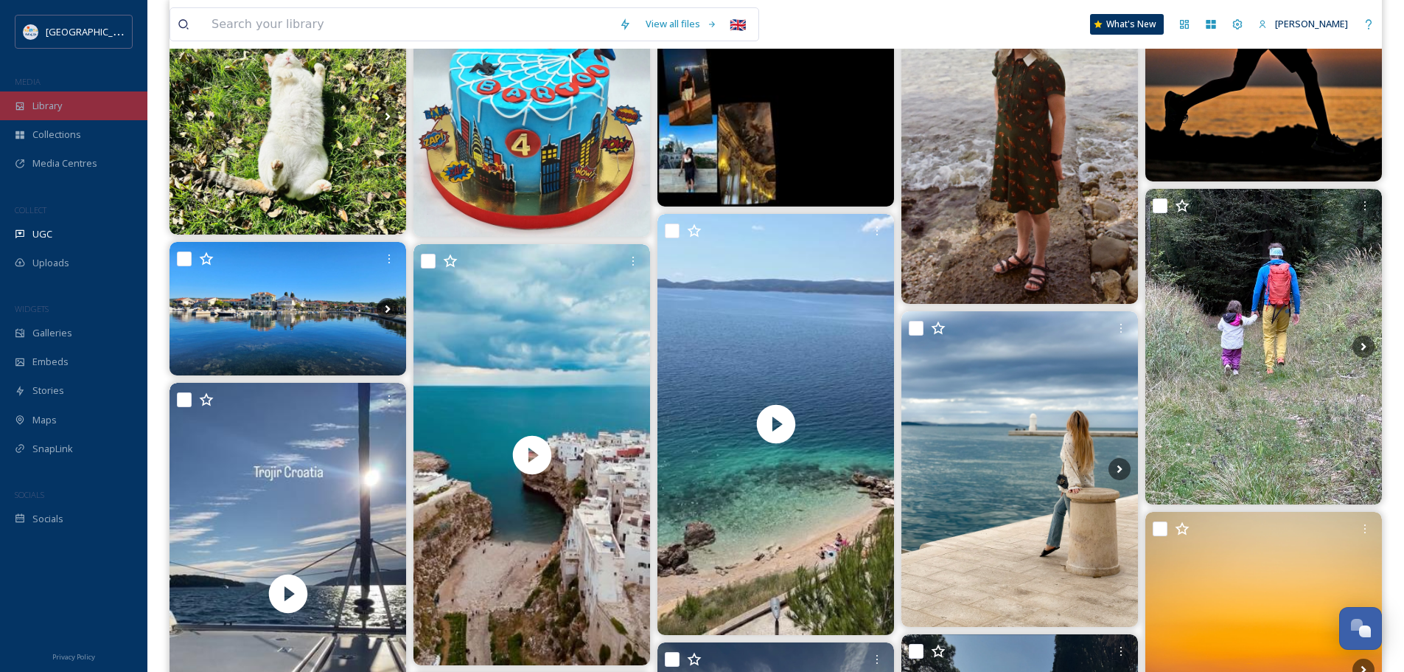
click at [54, 107] on span "Library" at bounding box center [46, 106] width 29 height 14
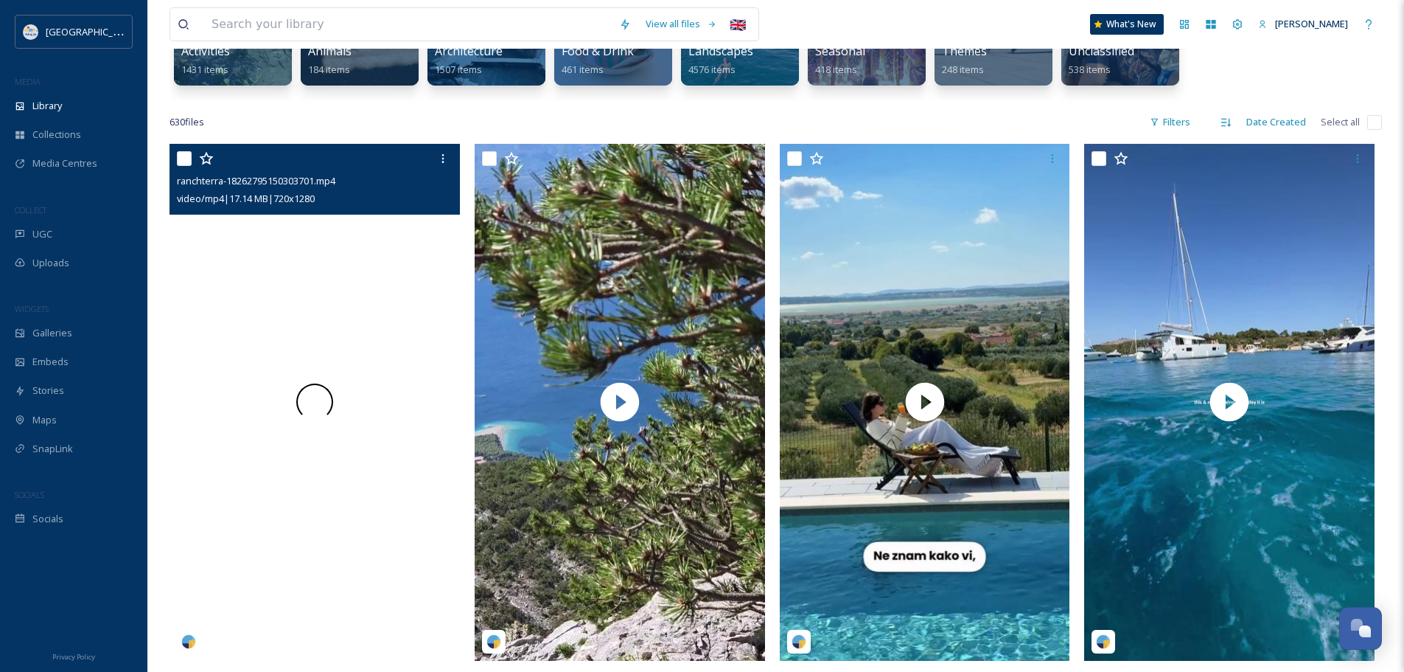
scroll to position [221, 0]
